Goal: Obtain resource: Obtain resource

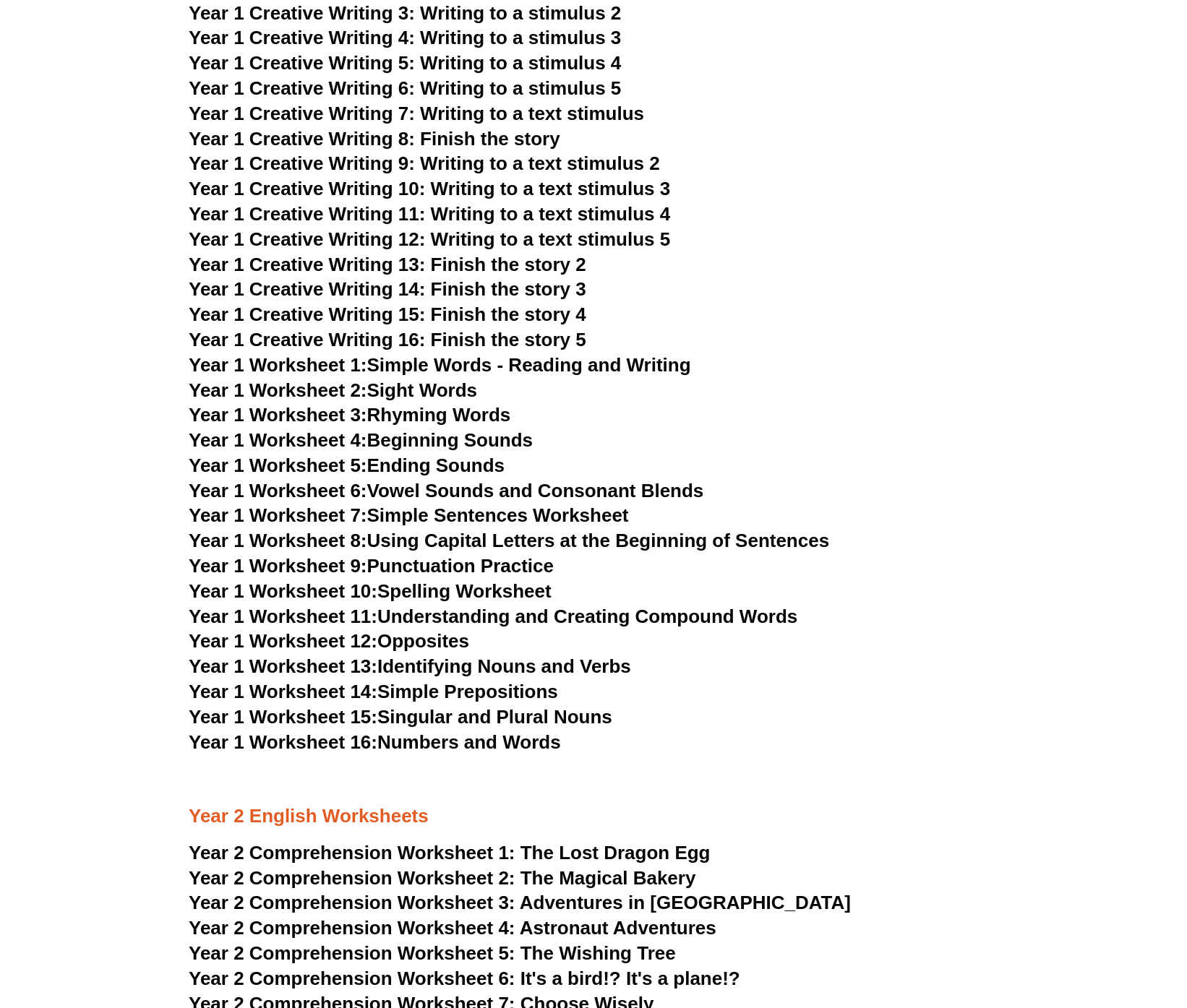
scroll to position [2288, 0]
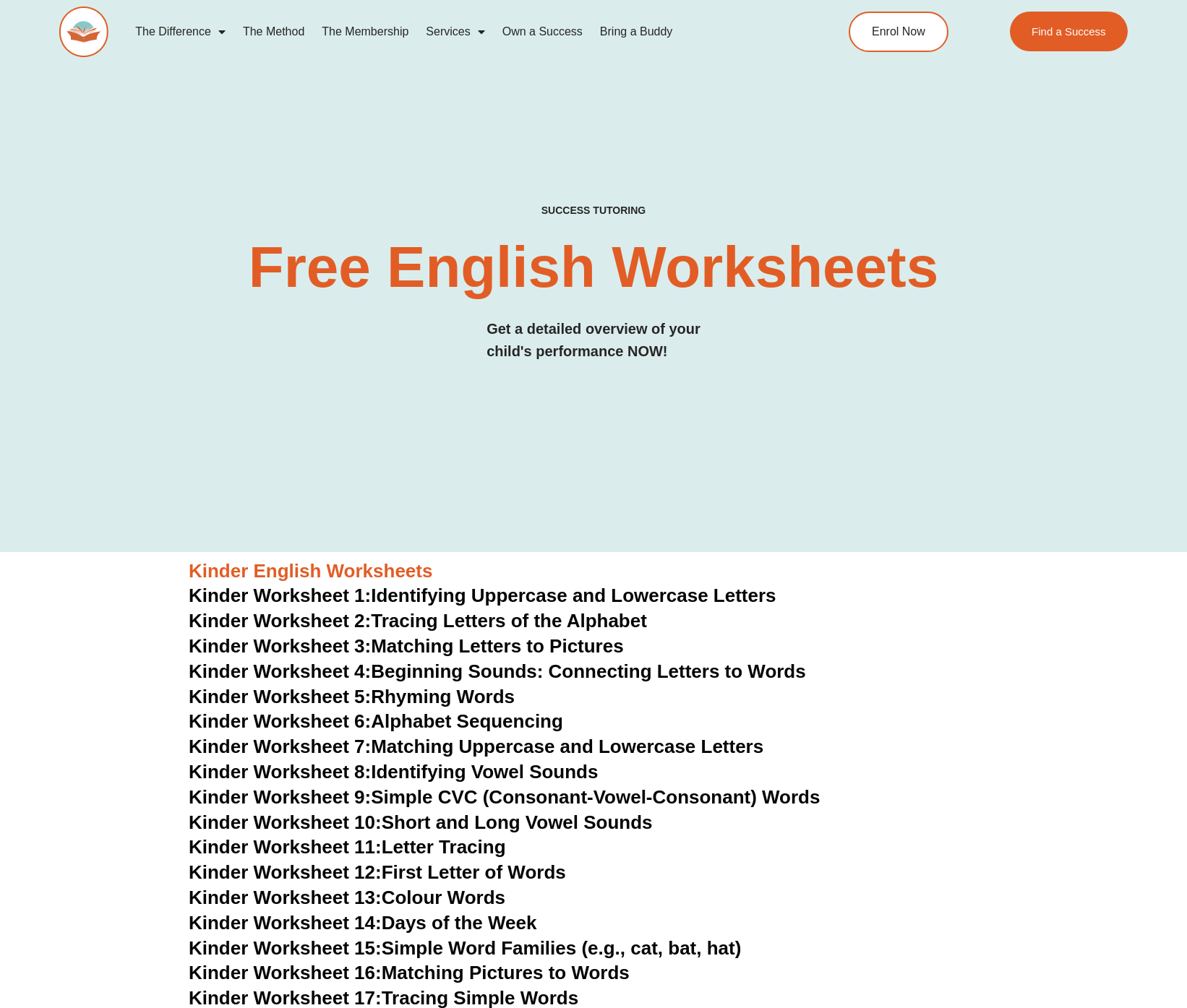
click at [534, 345] on h3 "Get a detailed overview of your child's performance NOW!" at bounding box center [593, 340] width 214 height 45
drag, startPoint x: 273, startPoint y: 303, endPoint x: 743, endPoint y: 325, distance: 470.5
click at [742, 325] on div "SUCCESS TUTORING​ Free English Worksheets​ Get a detailed overview of your chil…" at bounding box center [593, 298] width 1068 height 187
click at [743, 325] on div "SUCCESS TUTORING​ Free English Worksheets​ Get a detailed overview of your chil…" at bounding box center [593, 298] width 1068 height 187
click at [728, 274] on h2 "Free English Worksheets​" at bounding box center [592, 267] width 705 height 58
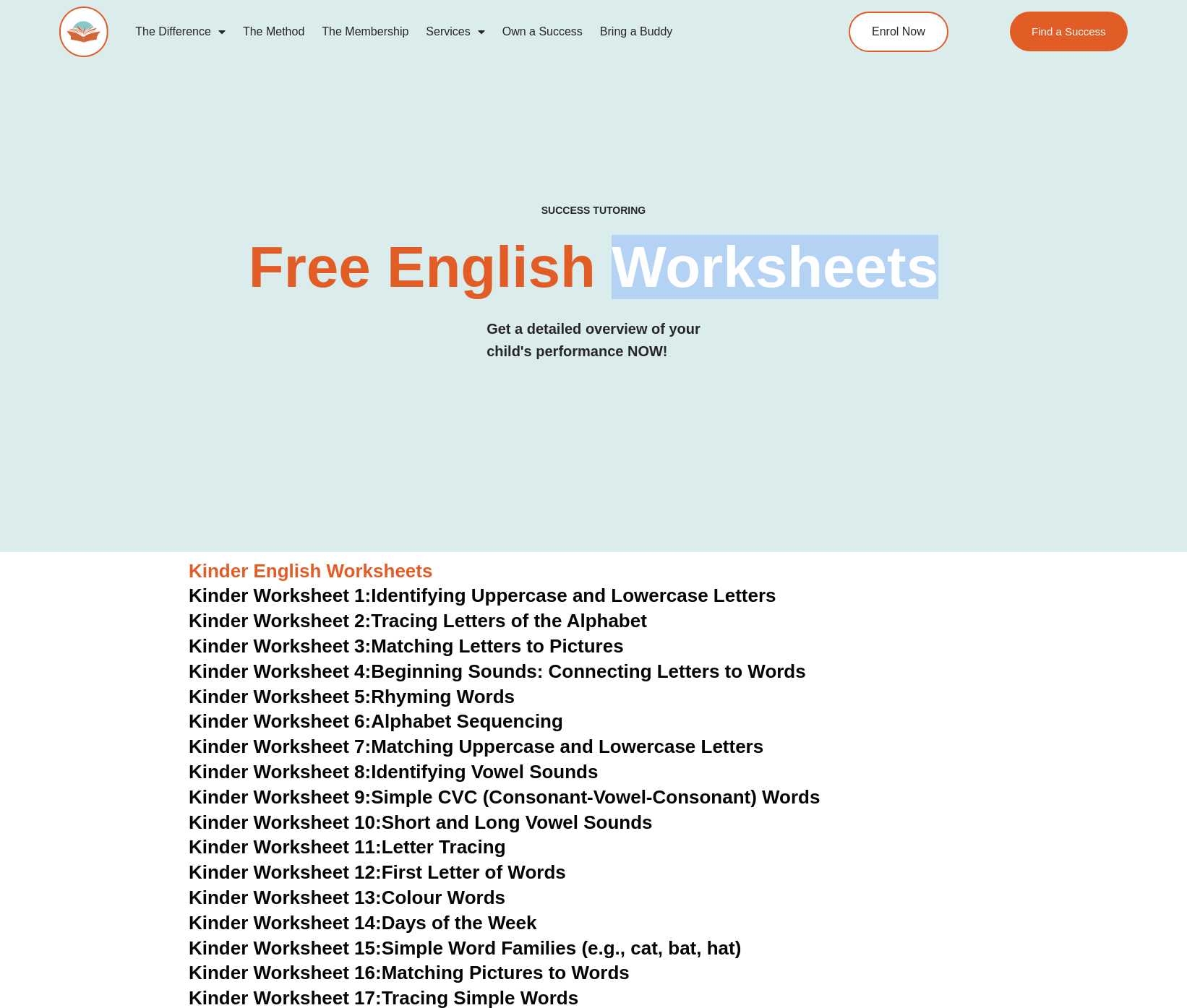
click at [728, 274] on h2 "Free English Worksheets​" at bounding box center [592, 267] width 705 height 58
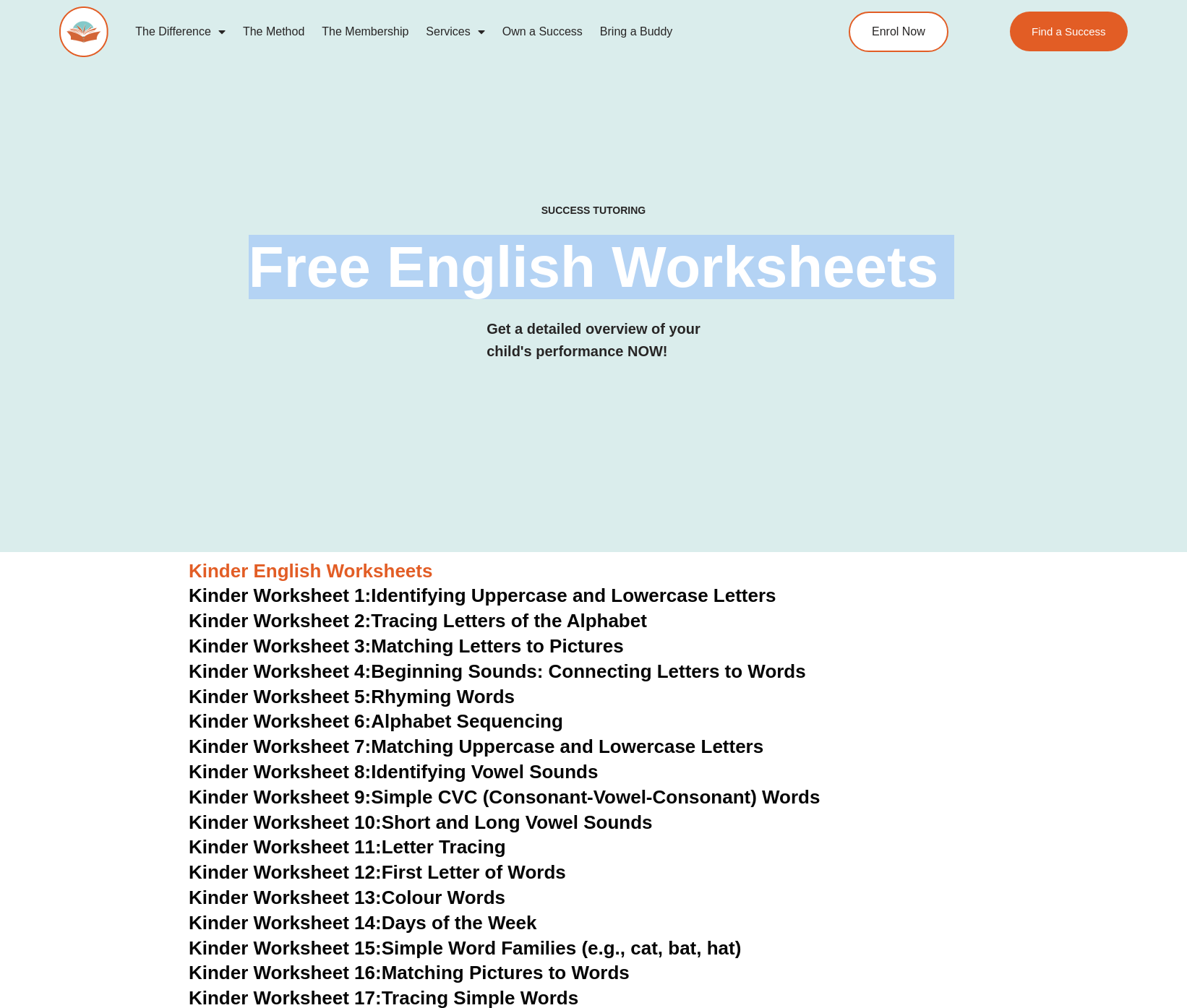
click at [728, 274] on h2 "Free English Worksheets​" at bounding box center [592, 267] width 705 height 58
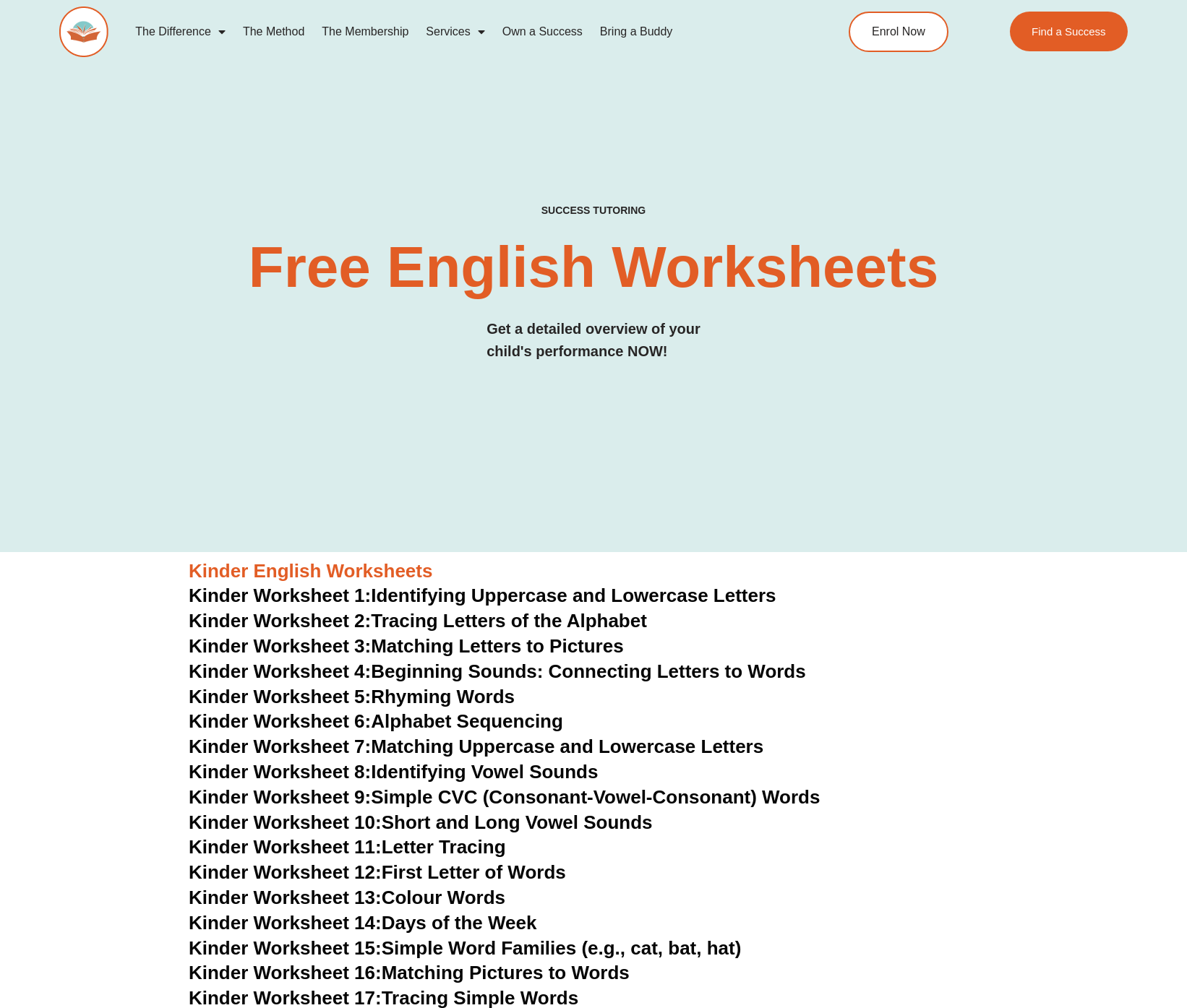
click at [672, 376] on div "SUCCESS TUTORING​ Free English Worksheets​ Get a detailed overview of your chil…" at bounding box center [593, 298] width 1068 height 187
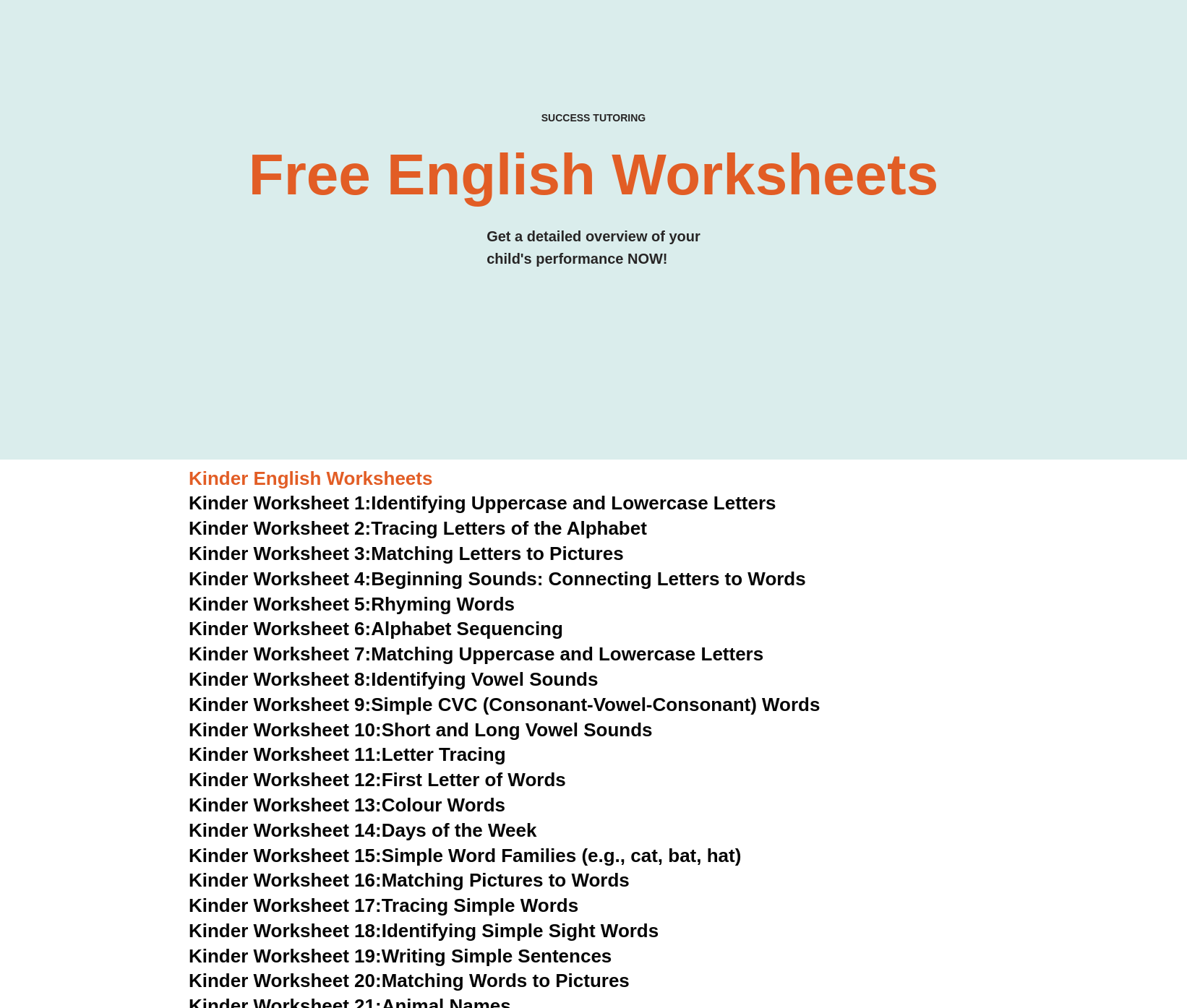
scroll to position [102, 0]
